Goal: Task Accomplishment & Management: Manage account settings

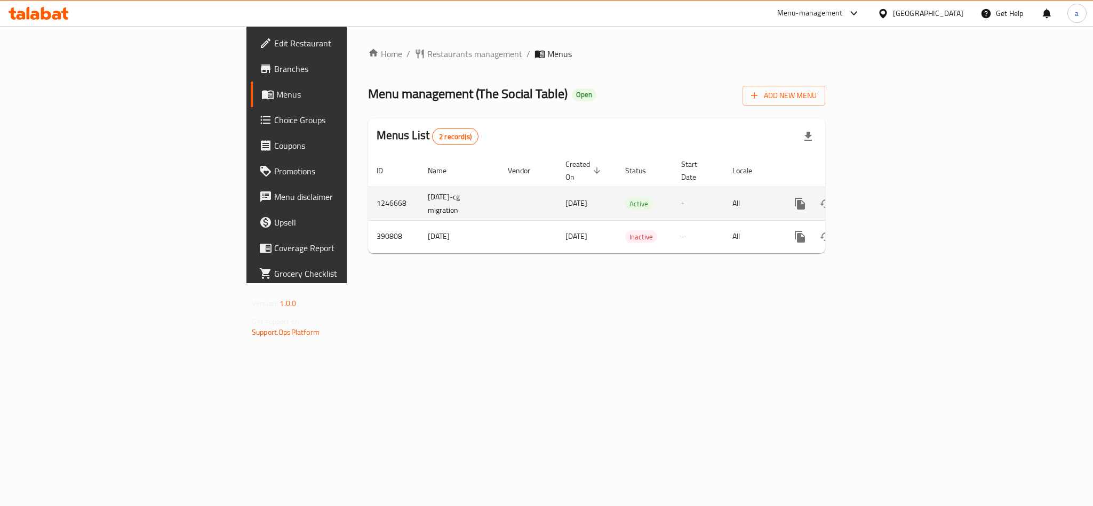
click at [883, 197] on icon "enhanced table" at bounding box center [877, 203] width 13 height 13
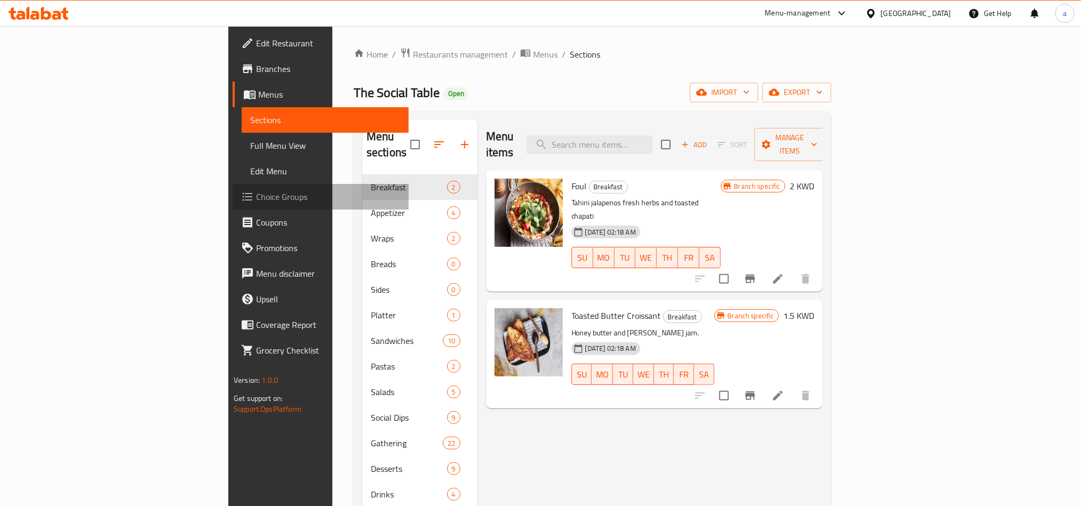
click at [256, 200] on span "Choice Groups" at bounding box center [328, 196] width 144 height 13
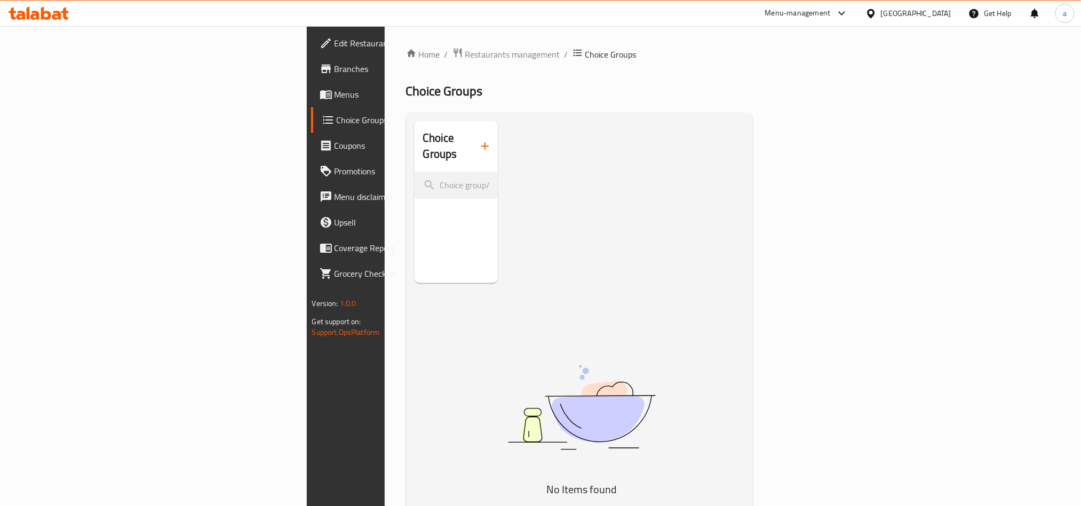
click at [334, 99] on span "Menus" at bounding box center [406, 94] width 144 height 13
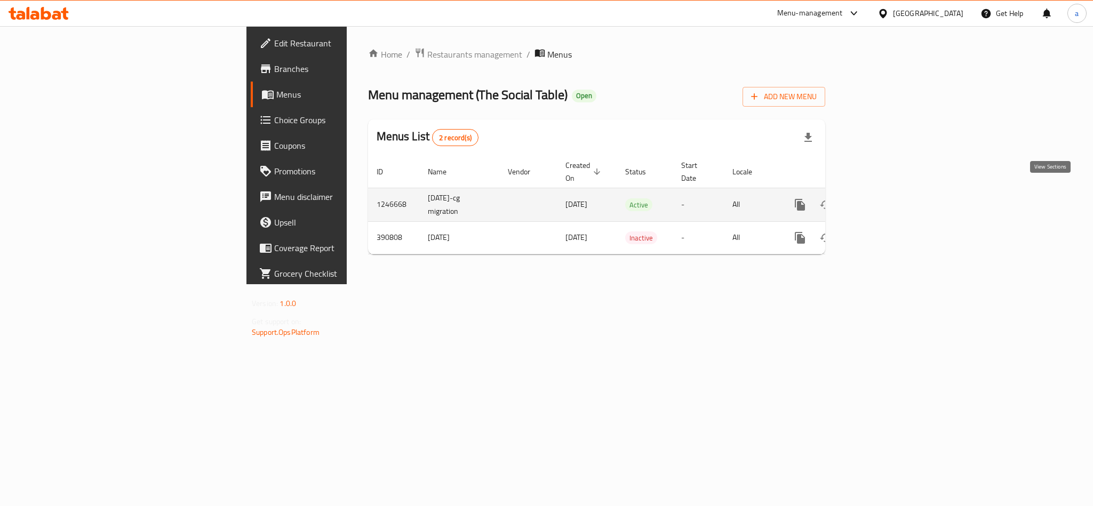
click at [883, 198] on icon "enhanced table" at bounding box center [877, 204] width 13 height 13
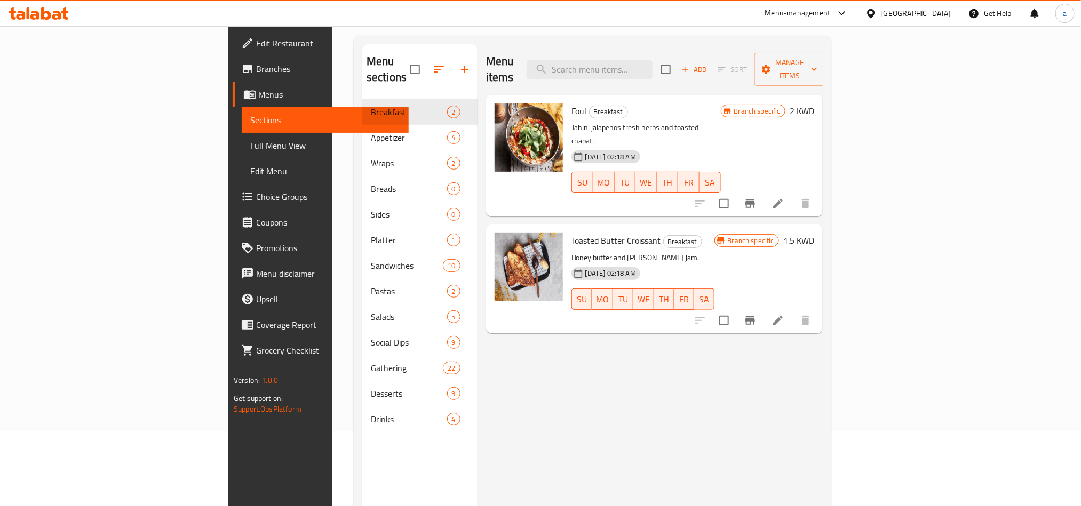
scroll to position [149, 0]
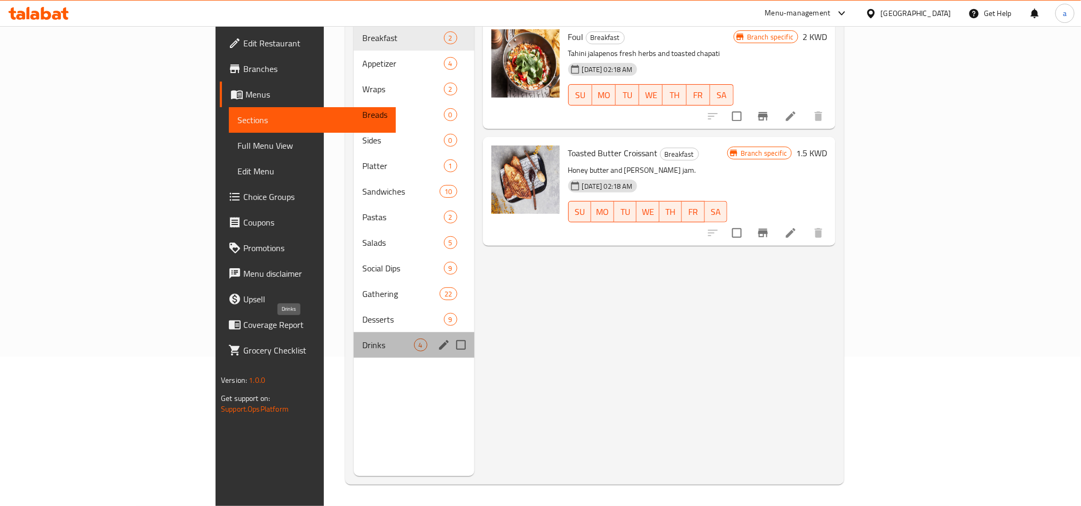
click at [362, 339] on span "Drinks" at bounding box center [388, 345] width 52 height 13
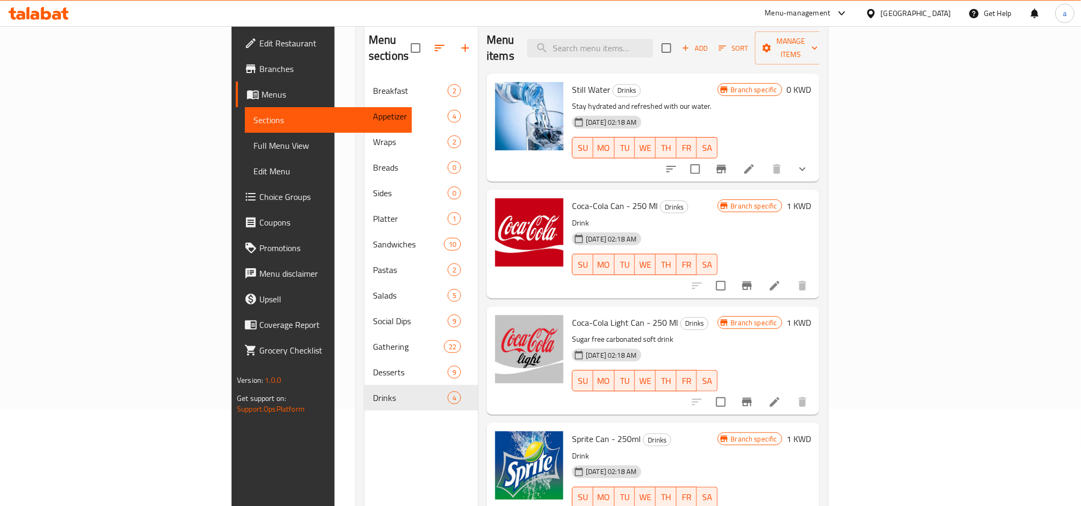
scroll to position [69, 0]
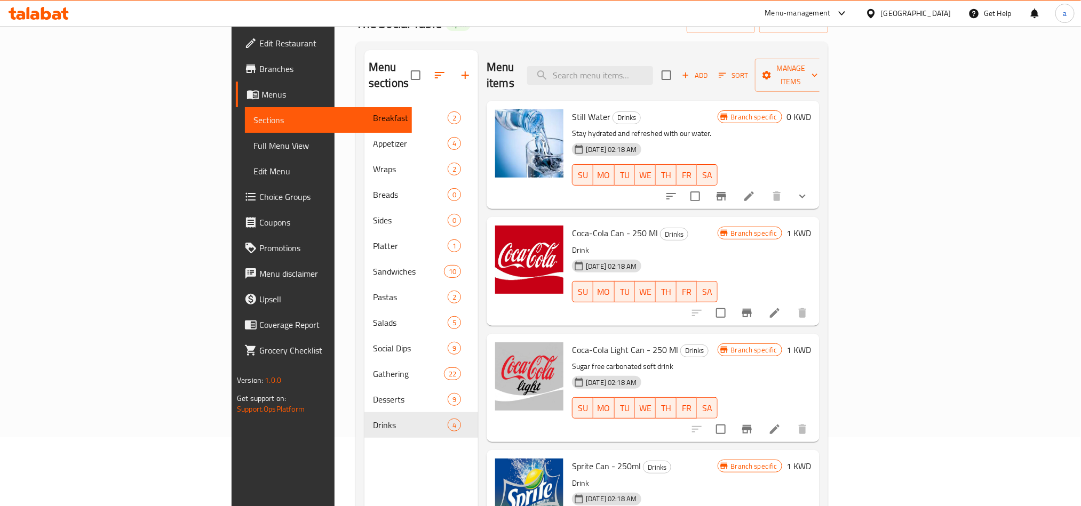
click at [687, 109] on div "Still Water Drinks Stay hydrated and refreshed with our water. [DATE] 02:18 AM …" at bounding box center [645, 155] width 154 height 100
click at [764, 187] on li at bounding box center [749, 196] width 30 height 19
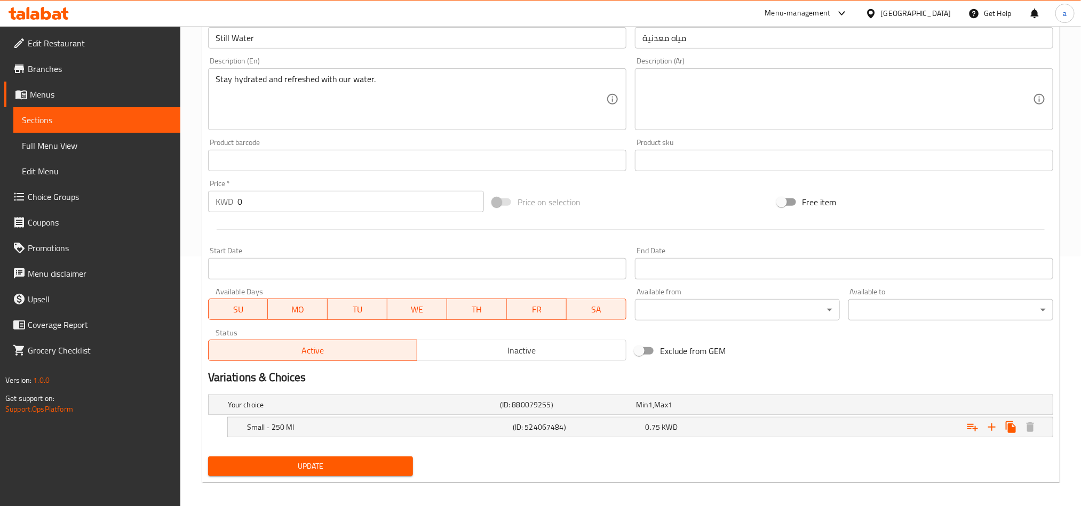
scroll to position [257, 0]
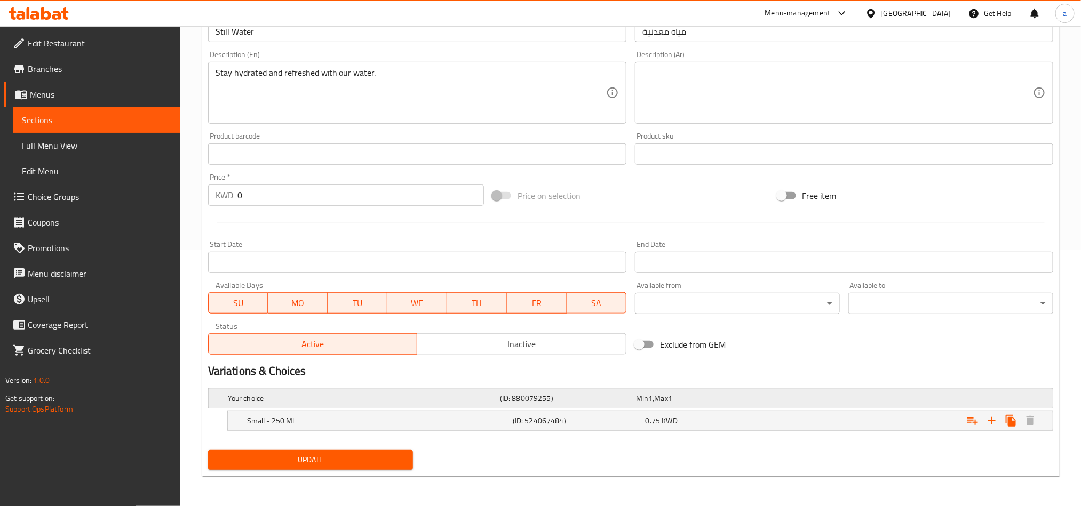
click at [397, 396] on h5 "Your choice" at bounding box center [362, 398] width 268 height 11
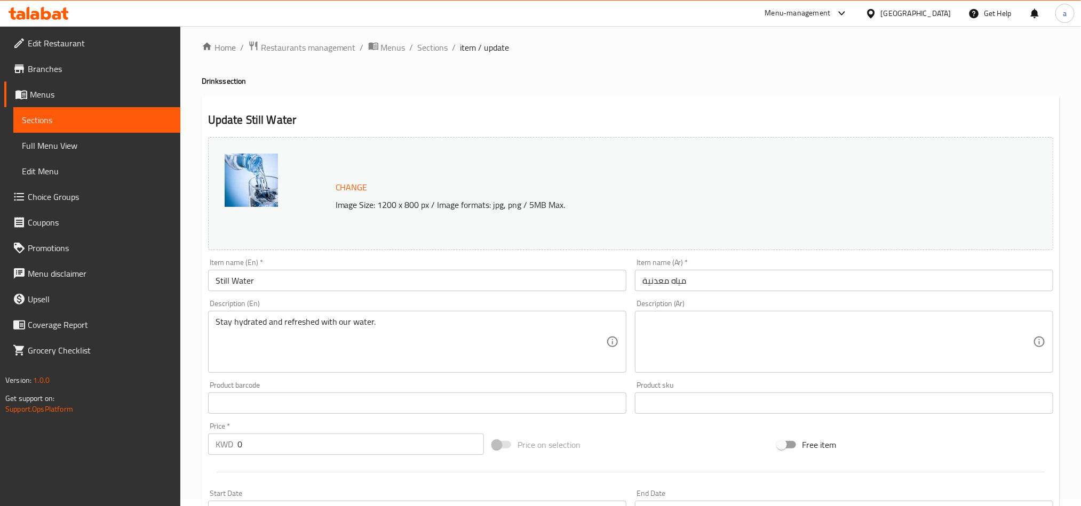
scroll to position [0, 0]
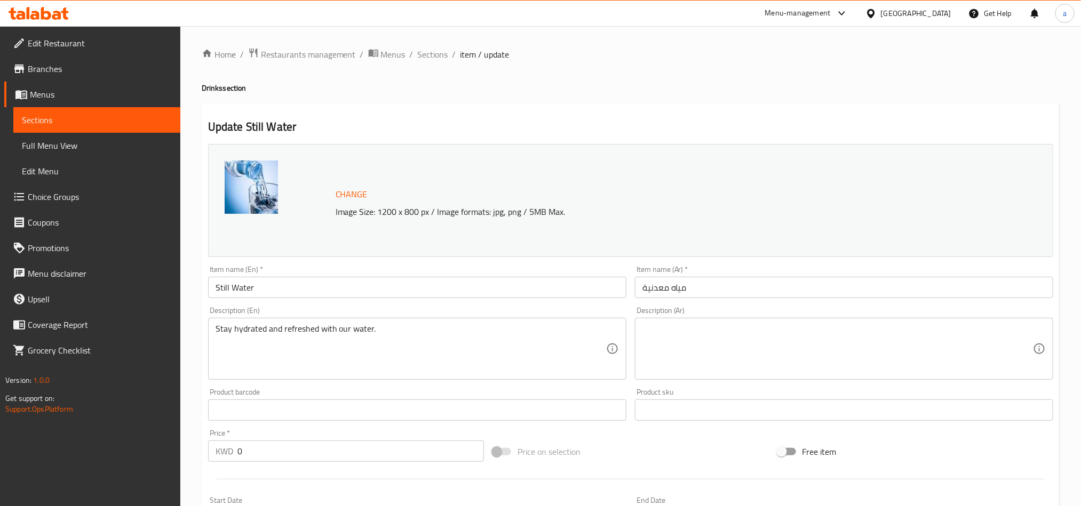
click at [848, 12] on icon at bounding box center [841, 13] width 13 height 13
click at [813, 73] on div "Global Quality Control Center" at bounding box center [792, 72] width 93 height 12
